Goal: Information Seeking & Learning: Learn about a topic

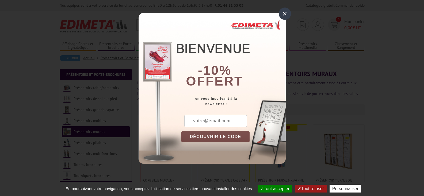
click at [283, 12] on div "×" at bounding box center [285, 13] width 12 height 12
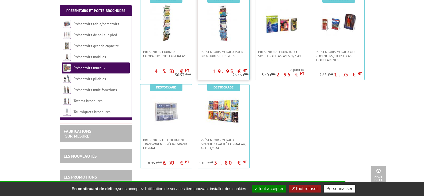
scroll to position [401, 0]
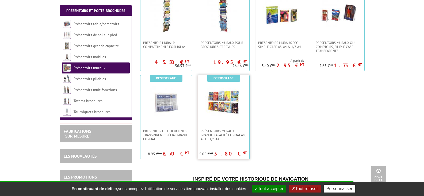
click at [223, 106] on img at bounding box center [223, 101] width 37 height 37
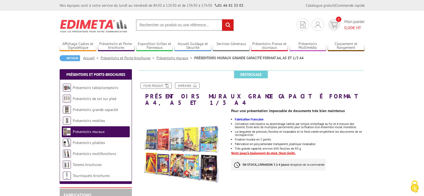
click at [203, 141] on img at bounding box center [182, 153] width 90 height 90
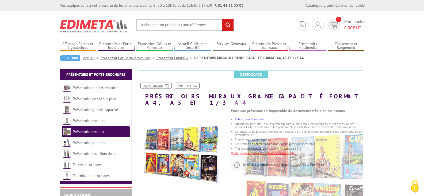
click at [153, 84] on link "Fiche produit" at bounding box center [155, 85] width 31 height 6
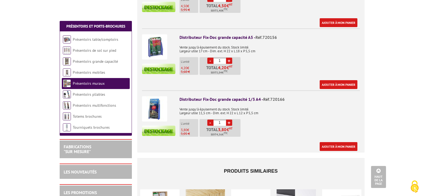
scroll to position [348, 0]
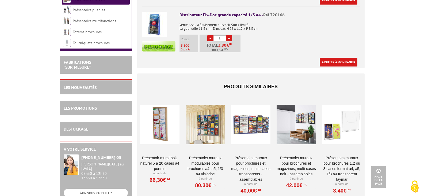
click at [302, 115] on div at bounding box center [296, 124] width 39 height 54
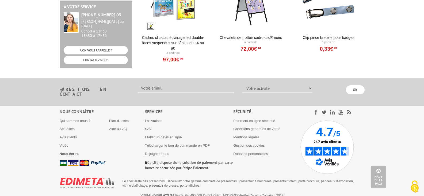
scroll to position [704, 0]
